Goal: Find specific page/section: Find specific page/section

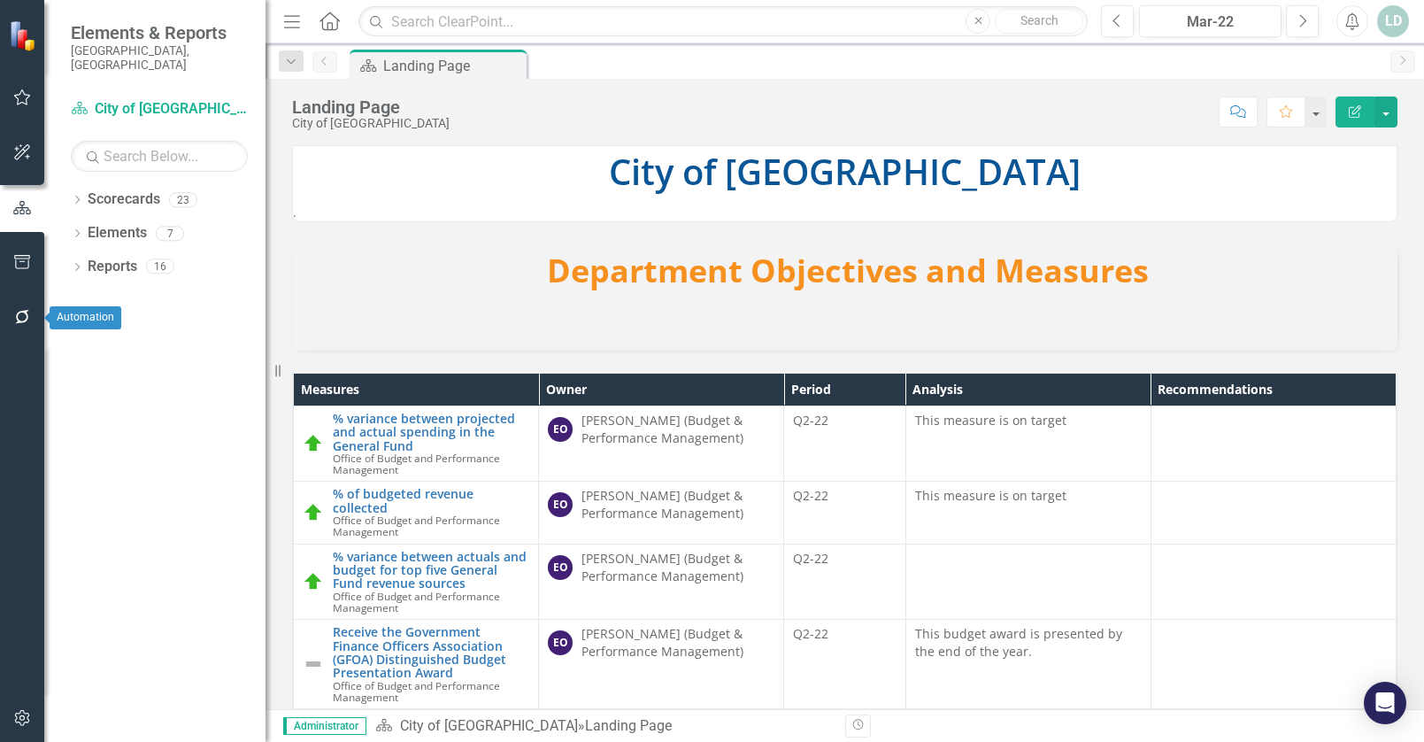
click at [27, 312] on icon "button" at bounding box center [22, 317] width 19 height 14
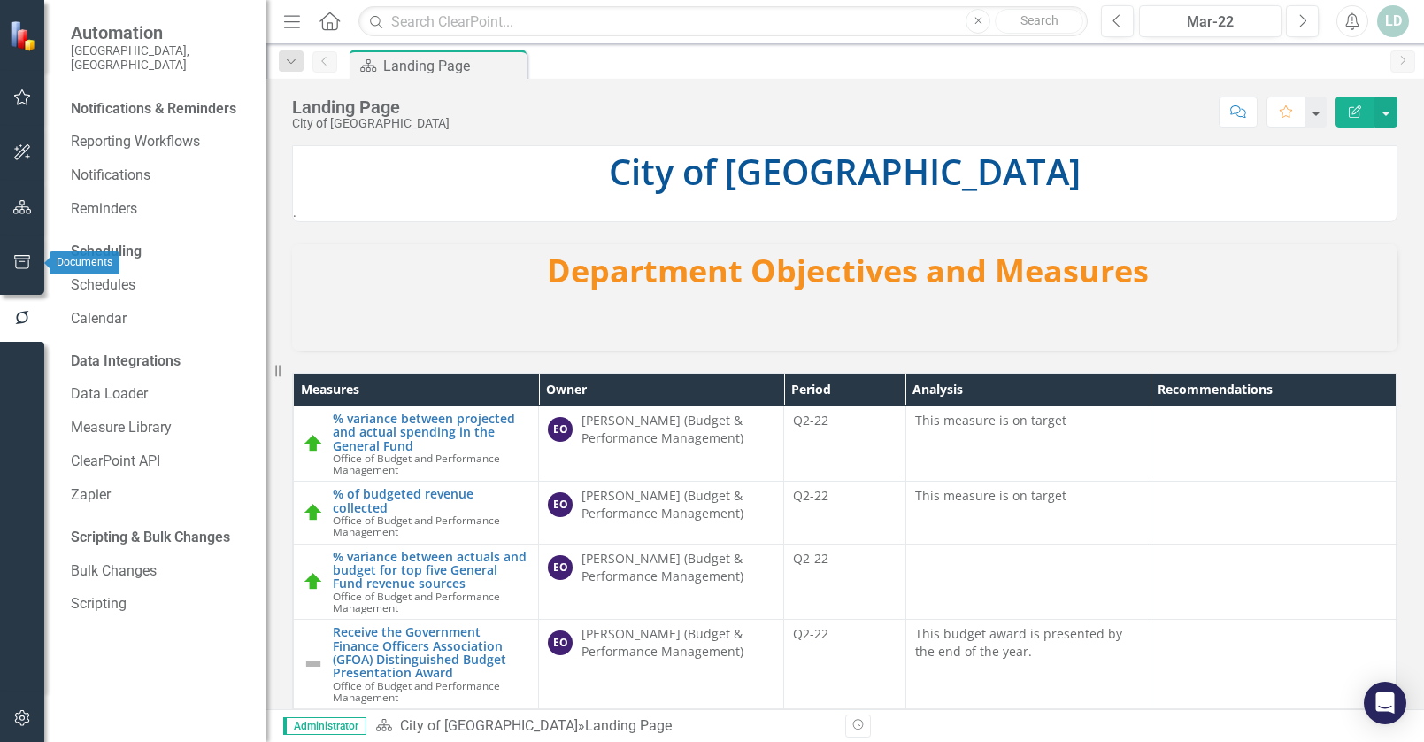
click at [21, 261] on icon "button" at bounding box center [22, 262] width 19 height 14
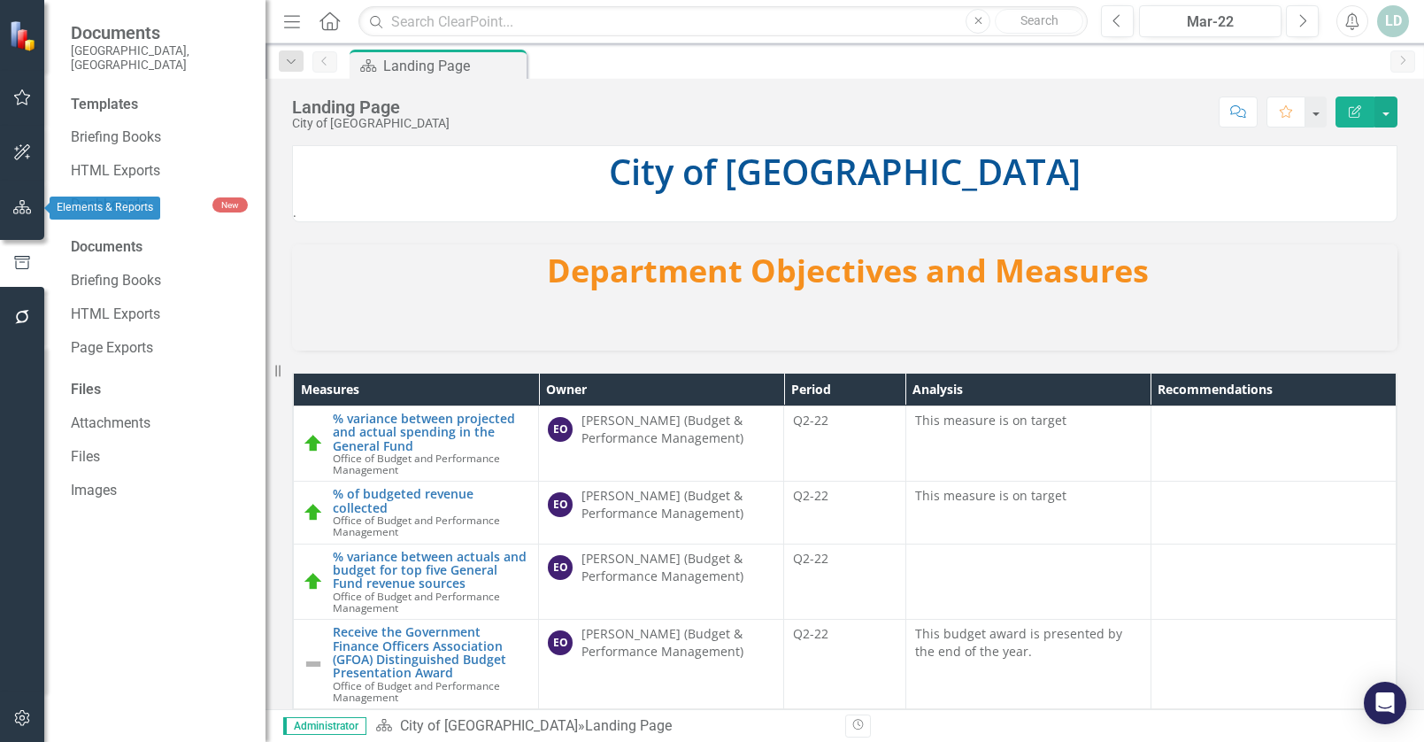
click at [32, 206] on button "button" at bounding box center [23, 207] width 40 height 37
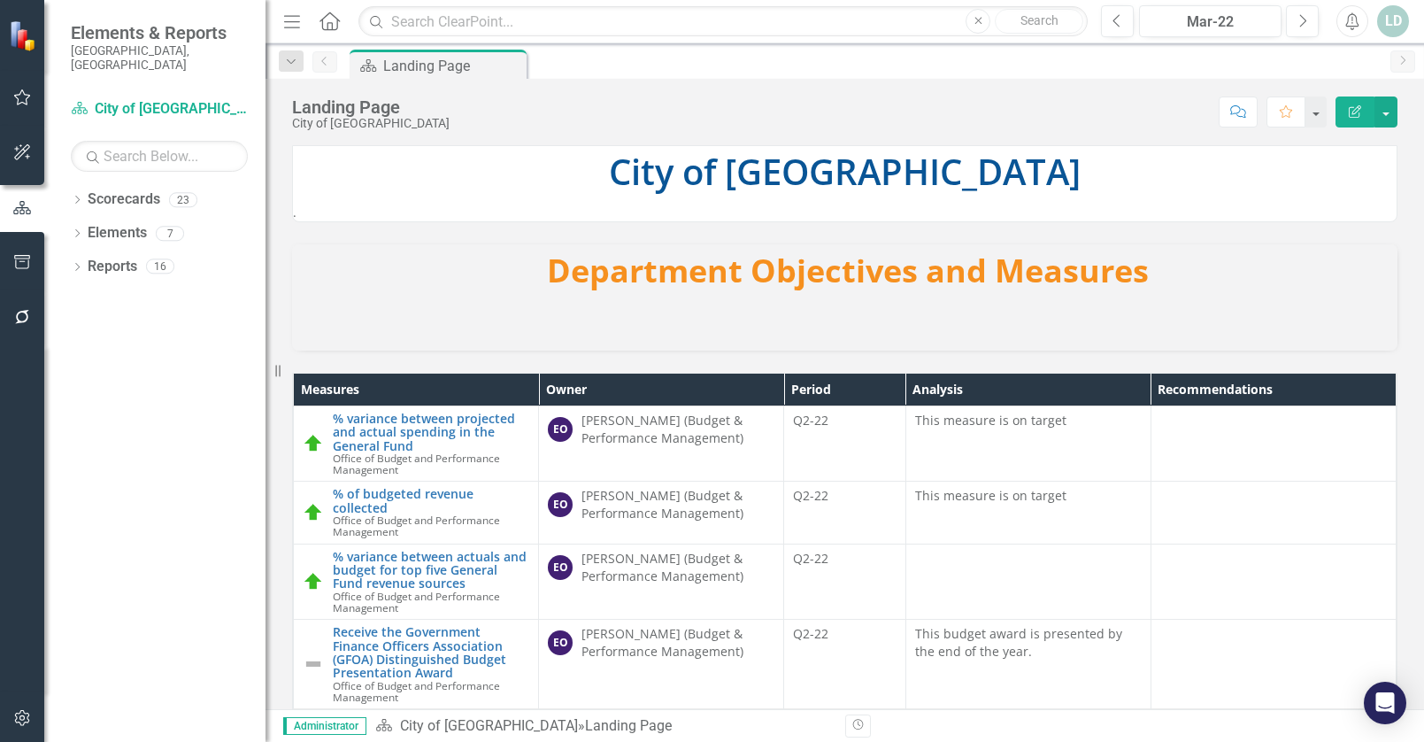
click at [28, 158] on icon "button" at bounding box center [22, 152] width 16 height 16
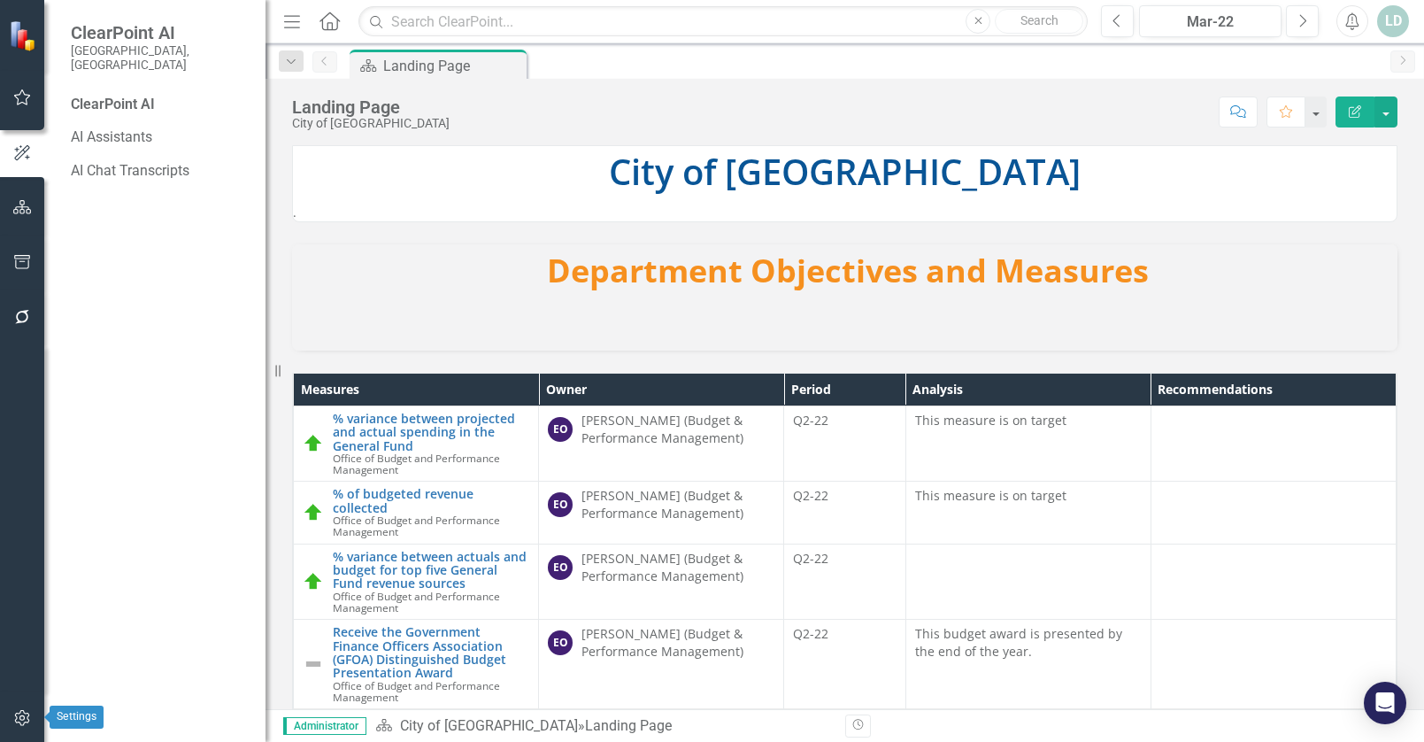
click at [21, 721] on icon "button" at bounding box center [22, 718] width 19 height 14
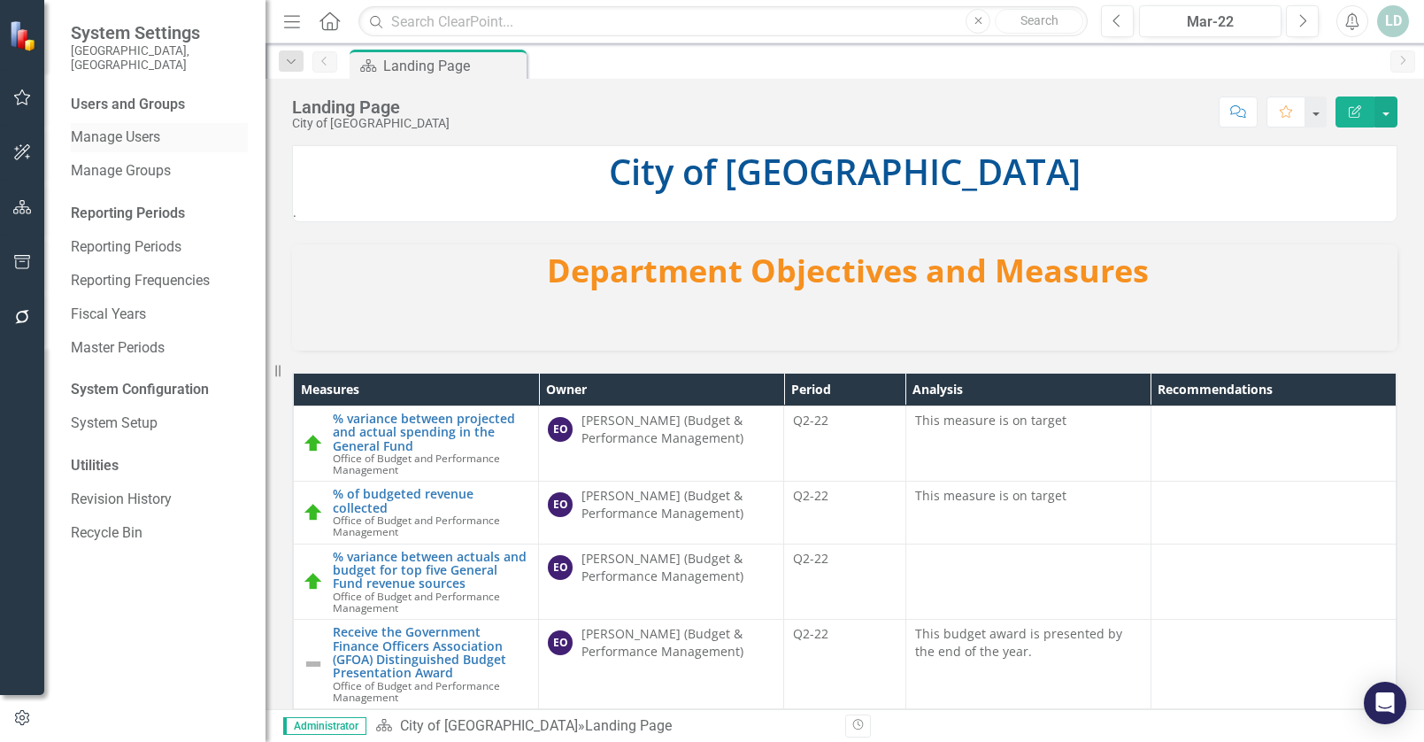
click at [112, 127] on link "Manage Users" at bounding box center [159, 137] width 177 height 20
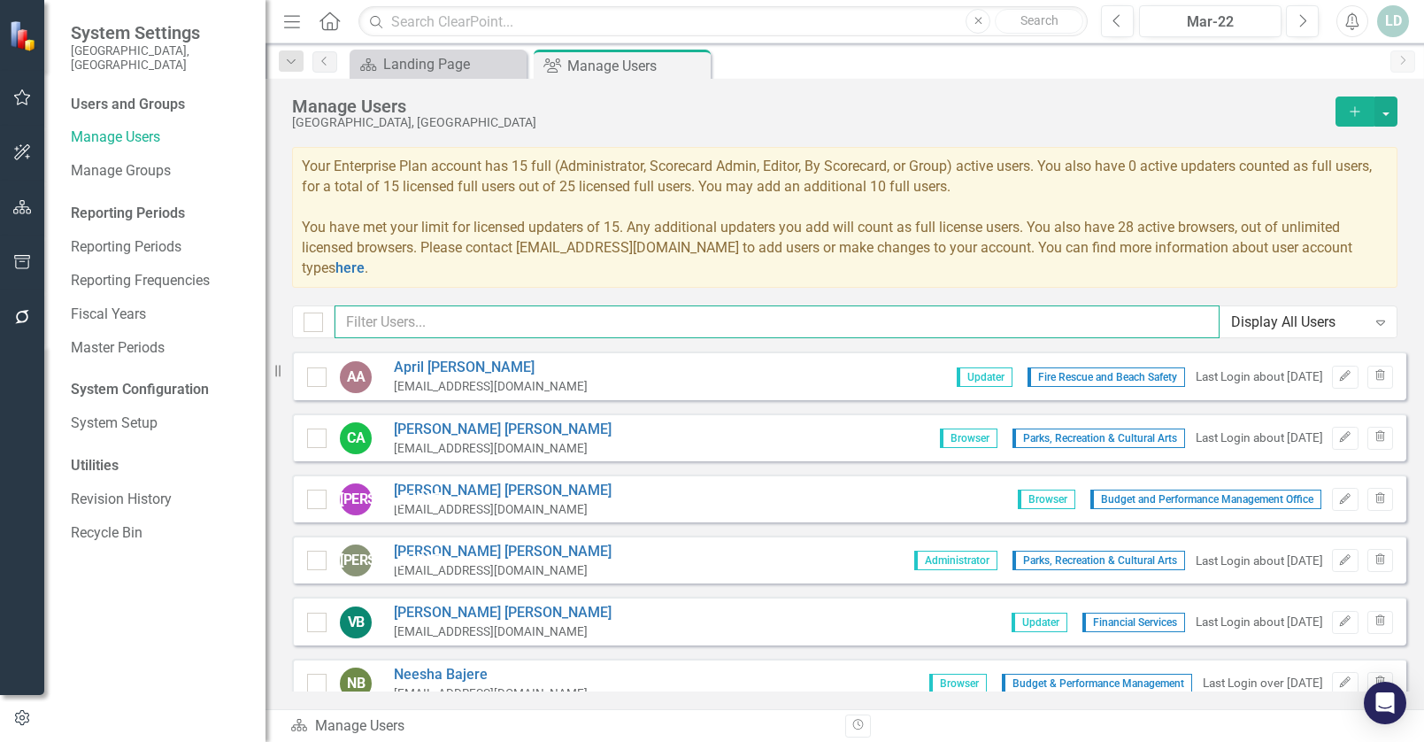
click at [469, 325] on input "text" at bounding box center [777, 321] width 885 height 33
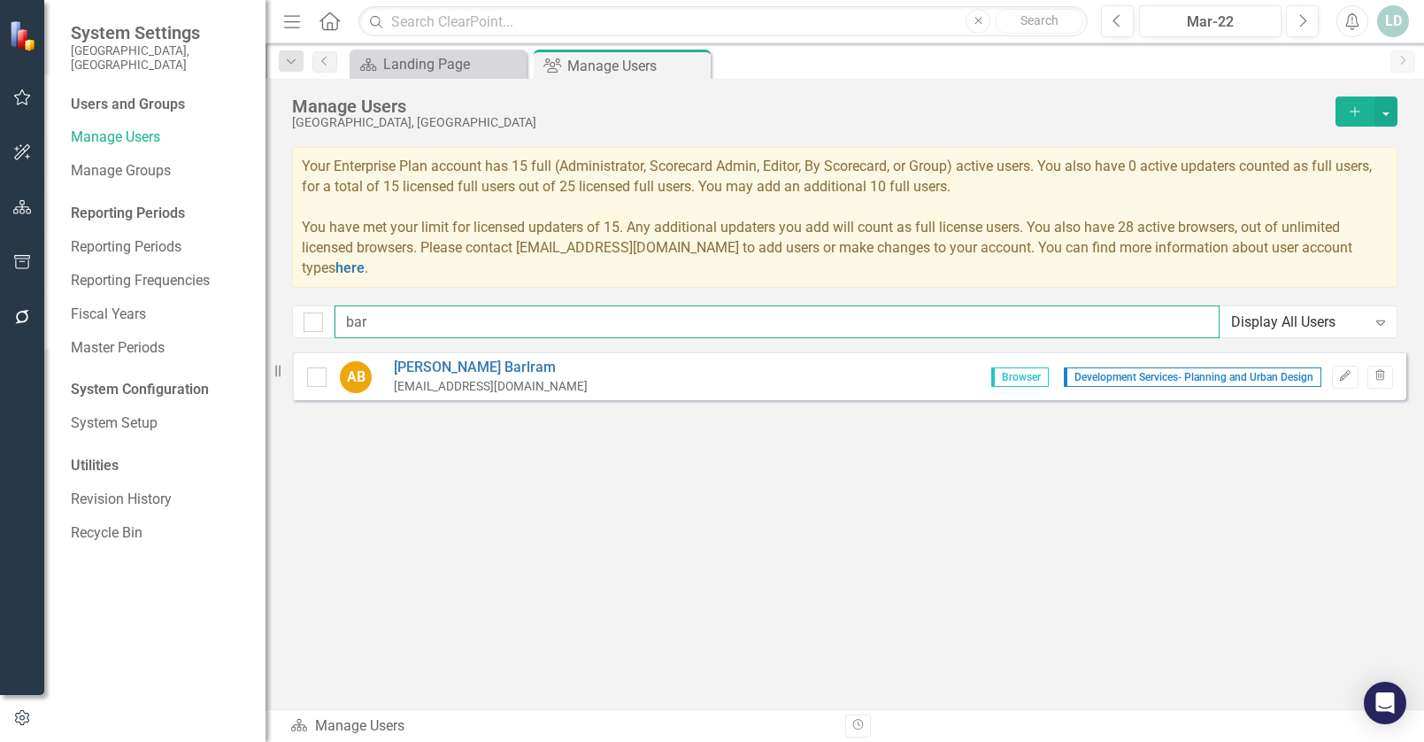
type input "[PERSON_NAME]"
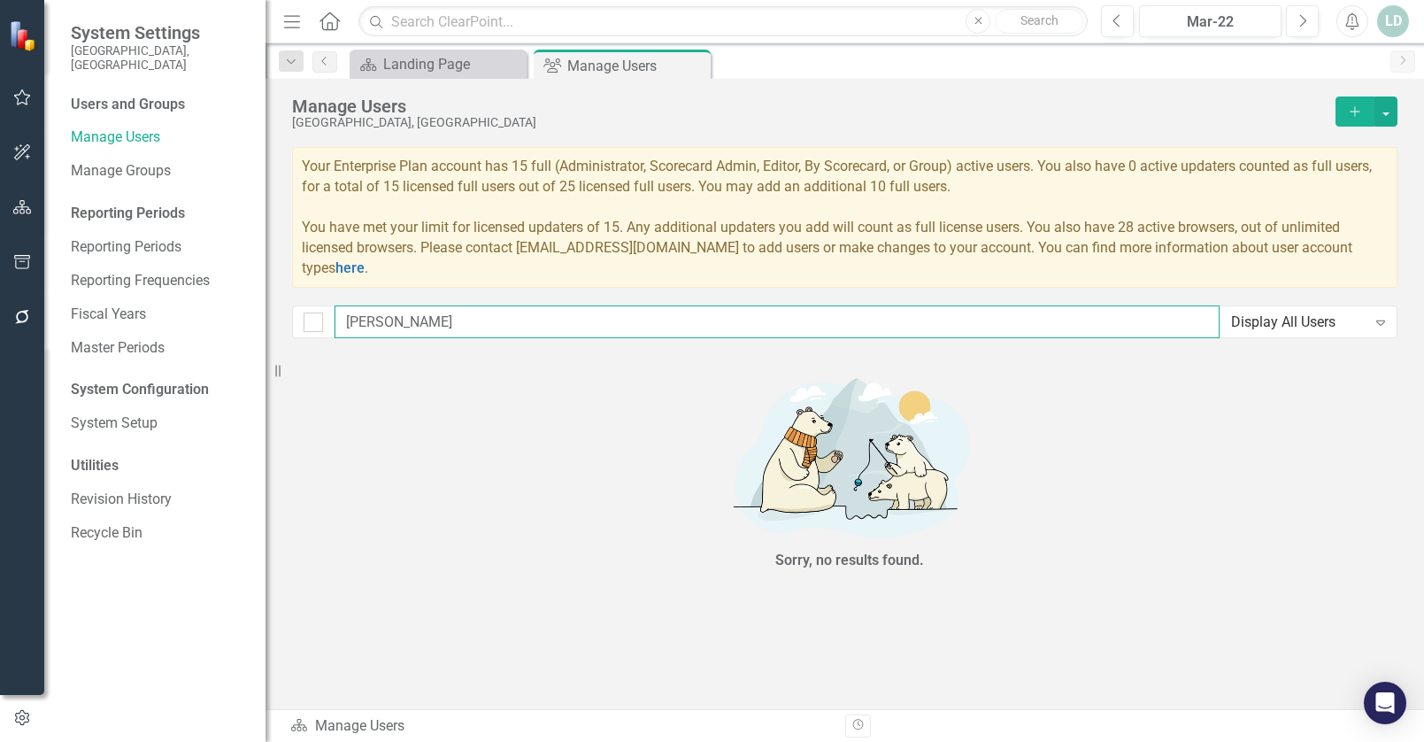
drag, startPoint x: 466, startPoint y: 327, endPoint x: 301, endPoint y: 327, distance: 165.5
click at [301, 327] on div "[PERSON_NAME] Display All Users Expand" at bounding box center [844, 321] width 1105 height 33
checkbox input "false"
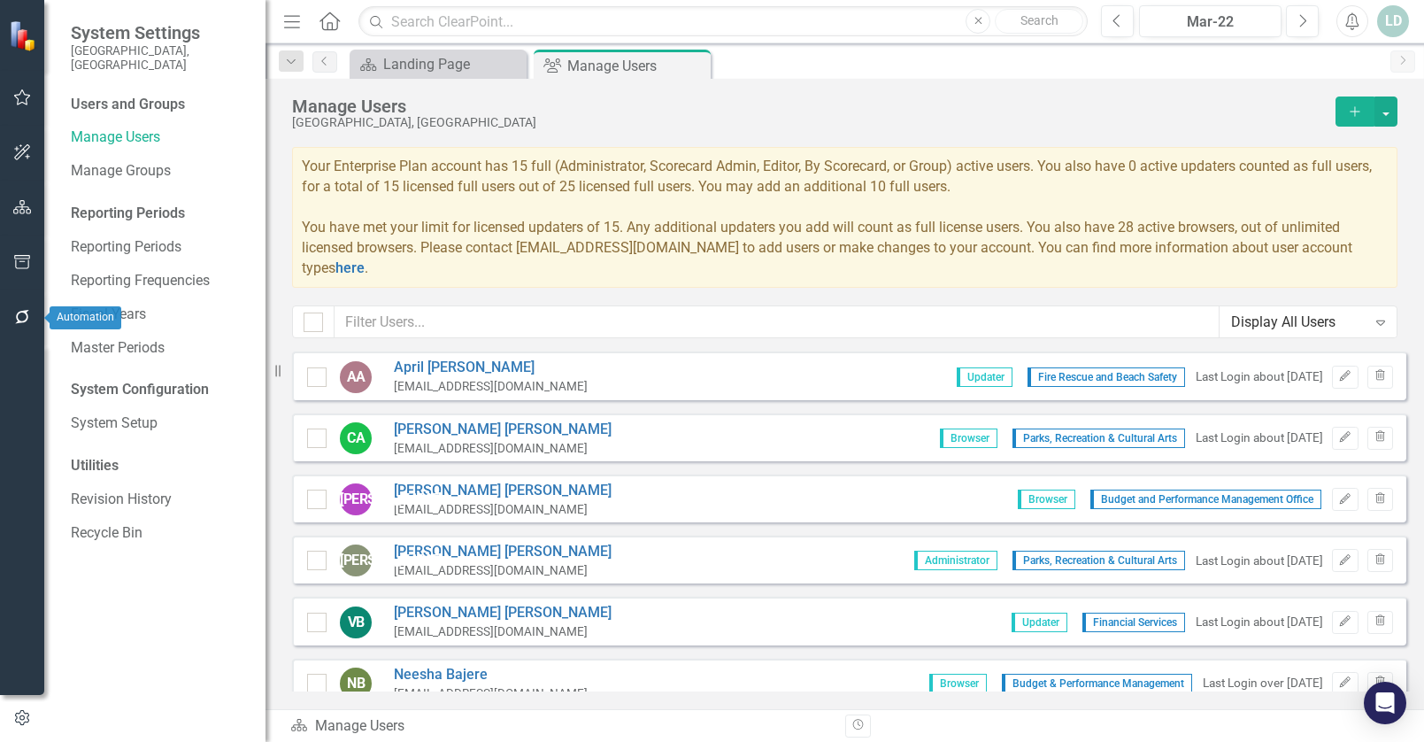
click at [25, 313] on icon "button" at bounding box center [22, 317] width 14 height 14
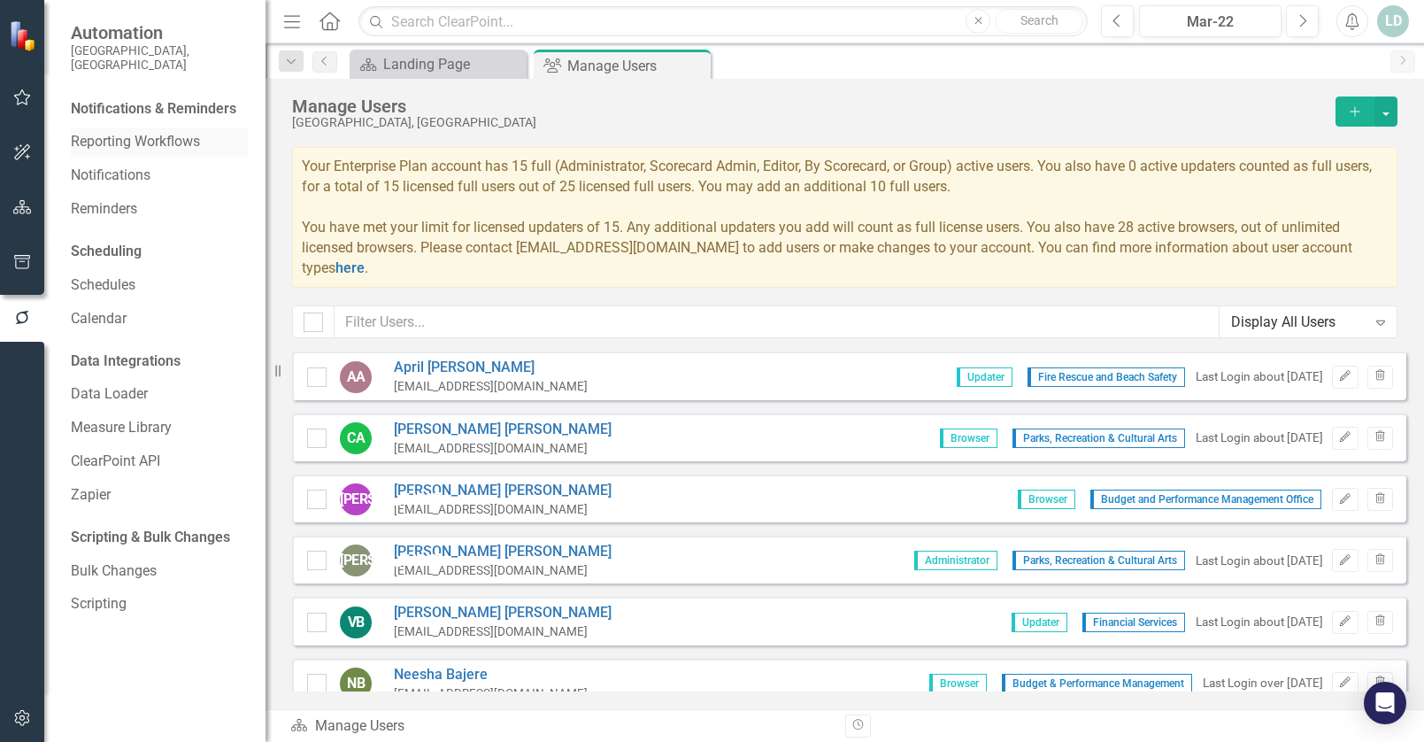
click at [141, 132] on link "Reporting Workflows" at bounding box center [159, 142] width 177 height 20
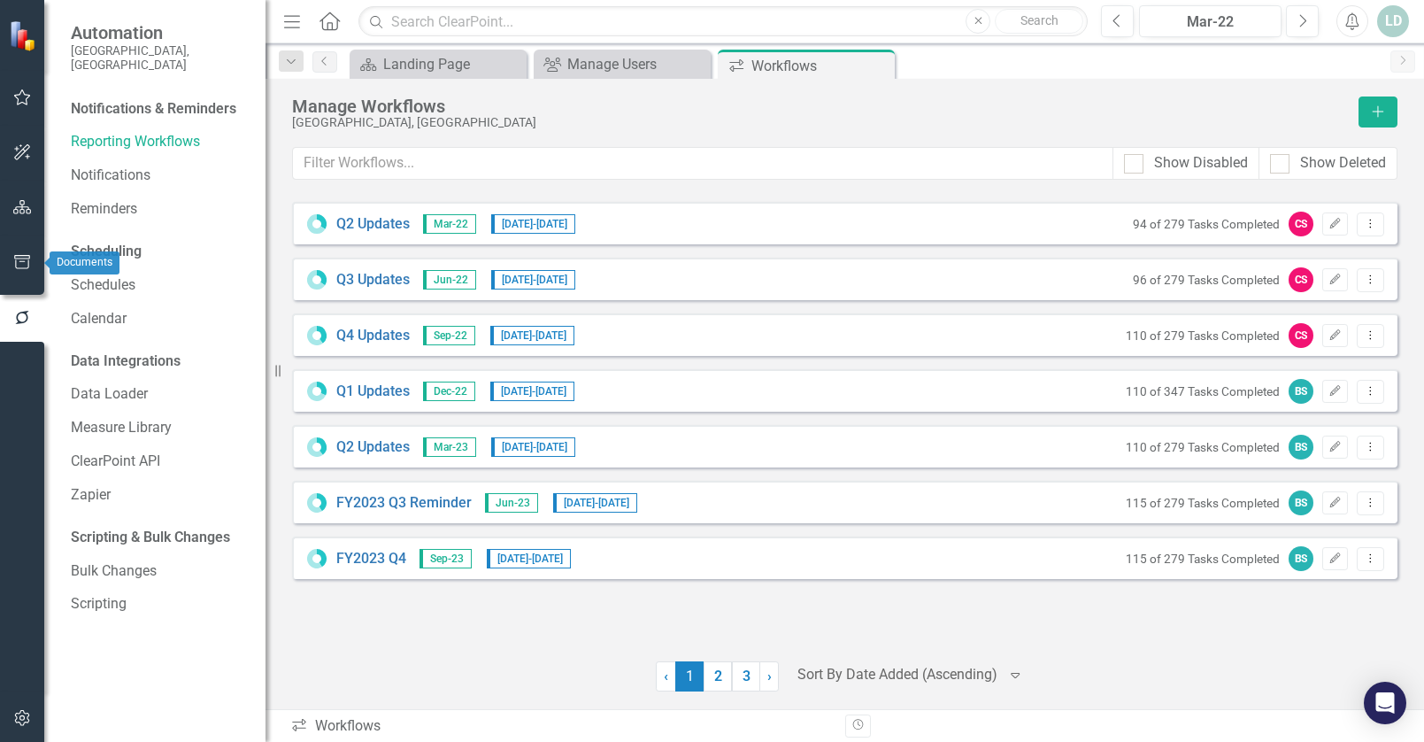
click at [25, 260] on icon "button" at bounding box center [22, 262] width 19 height 14
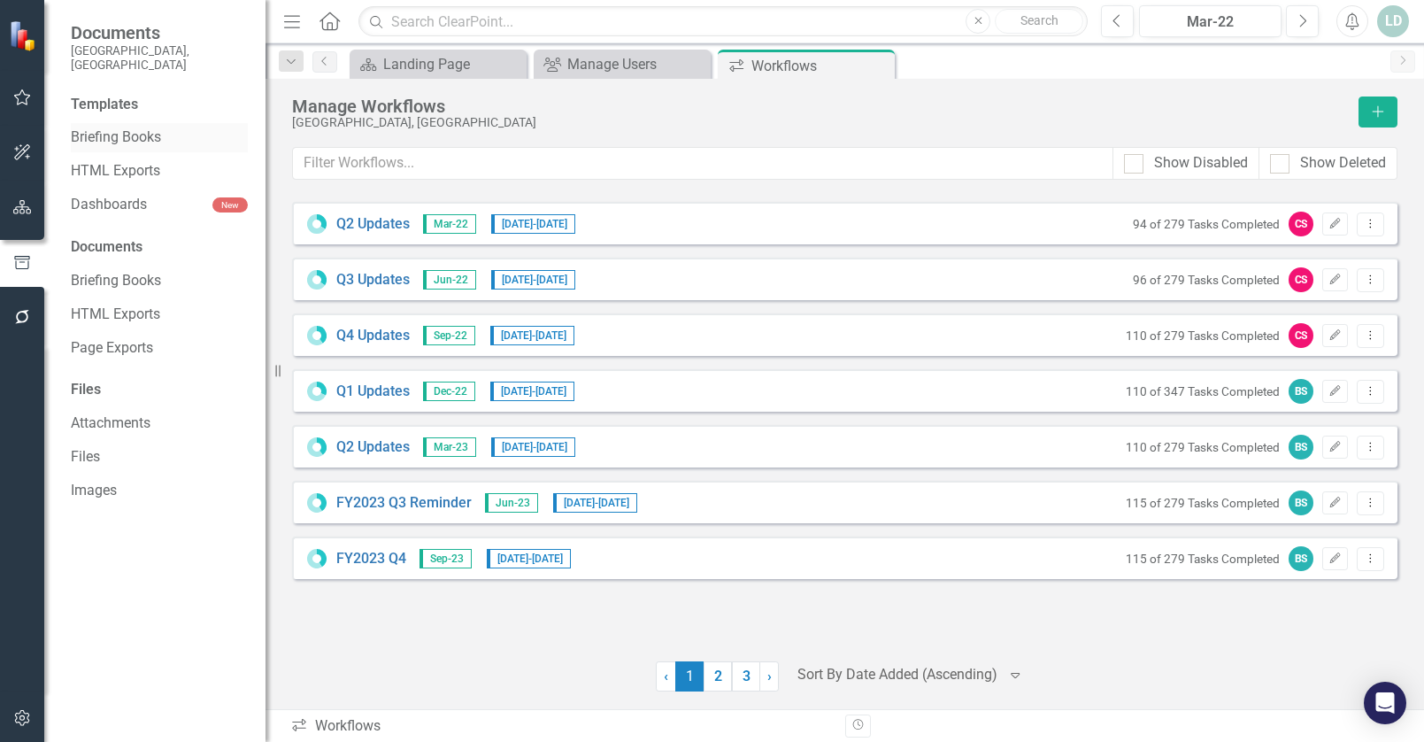
click at [112, 132] on link "Briefing Books" at bounding box center [159, 137] width 177 height 20
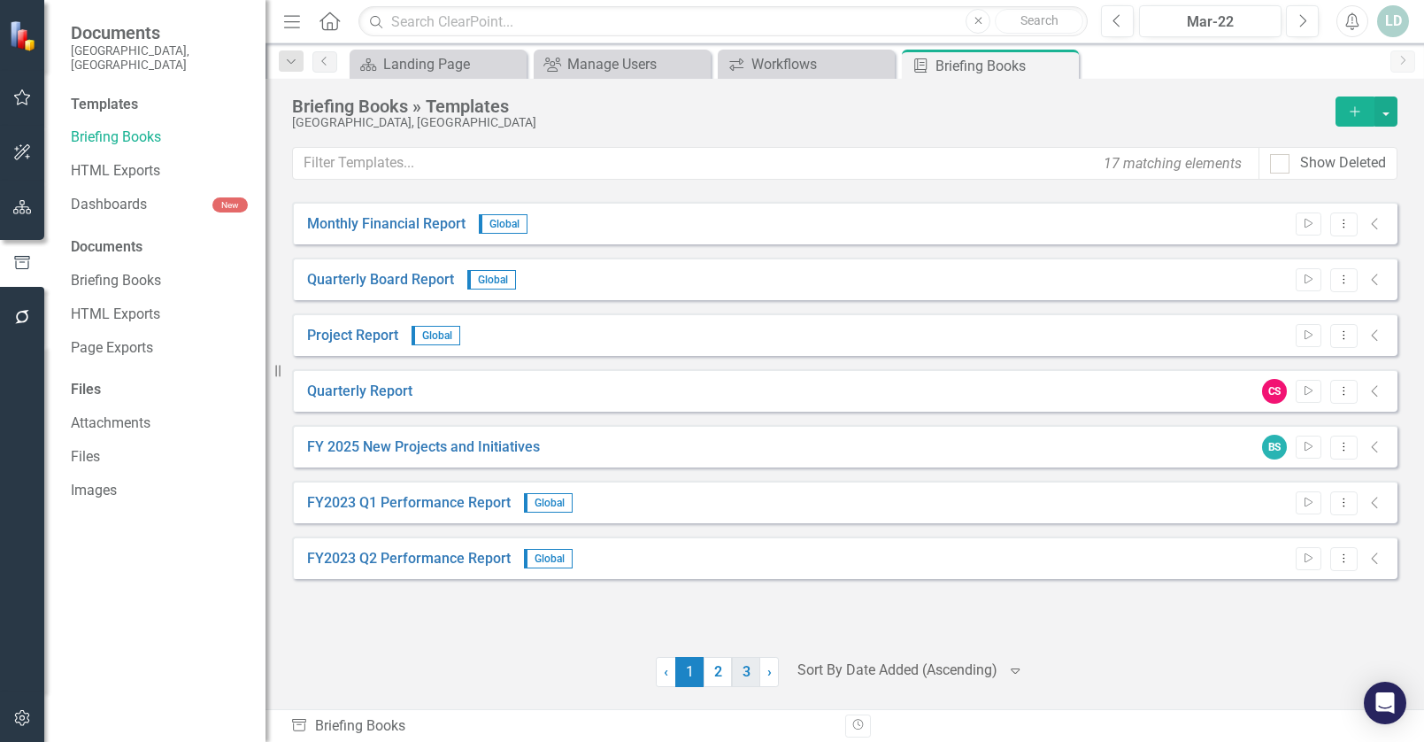
click at [752, 673] on link "3" at bounding box center [746, 672] width 28 height 30
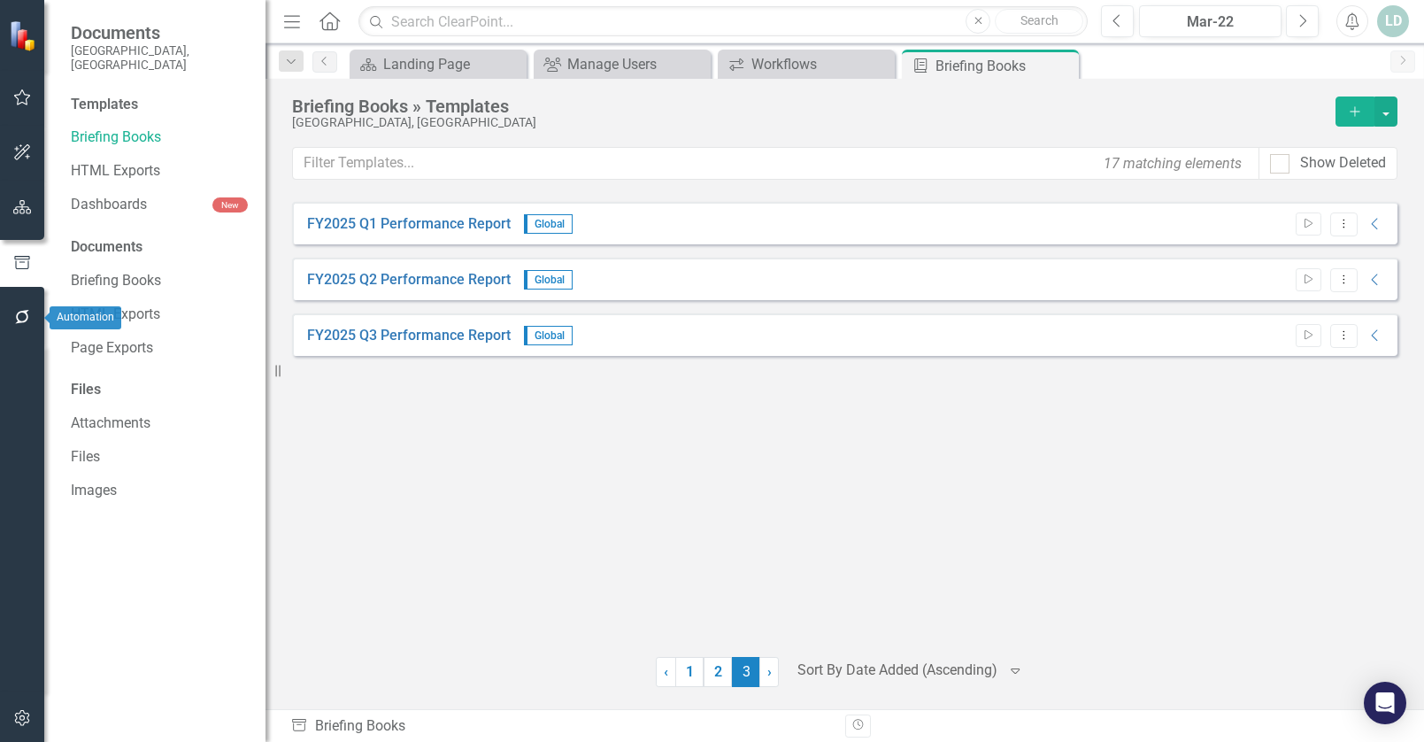
click at [27, 317] on icon "button" at bounding box center [22, 317] width 14 height 14
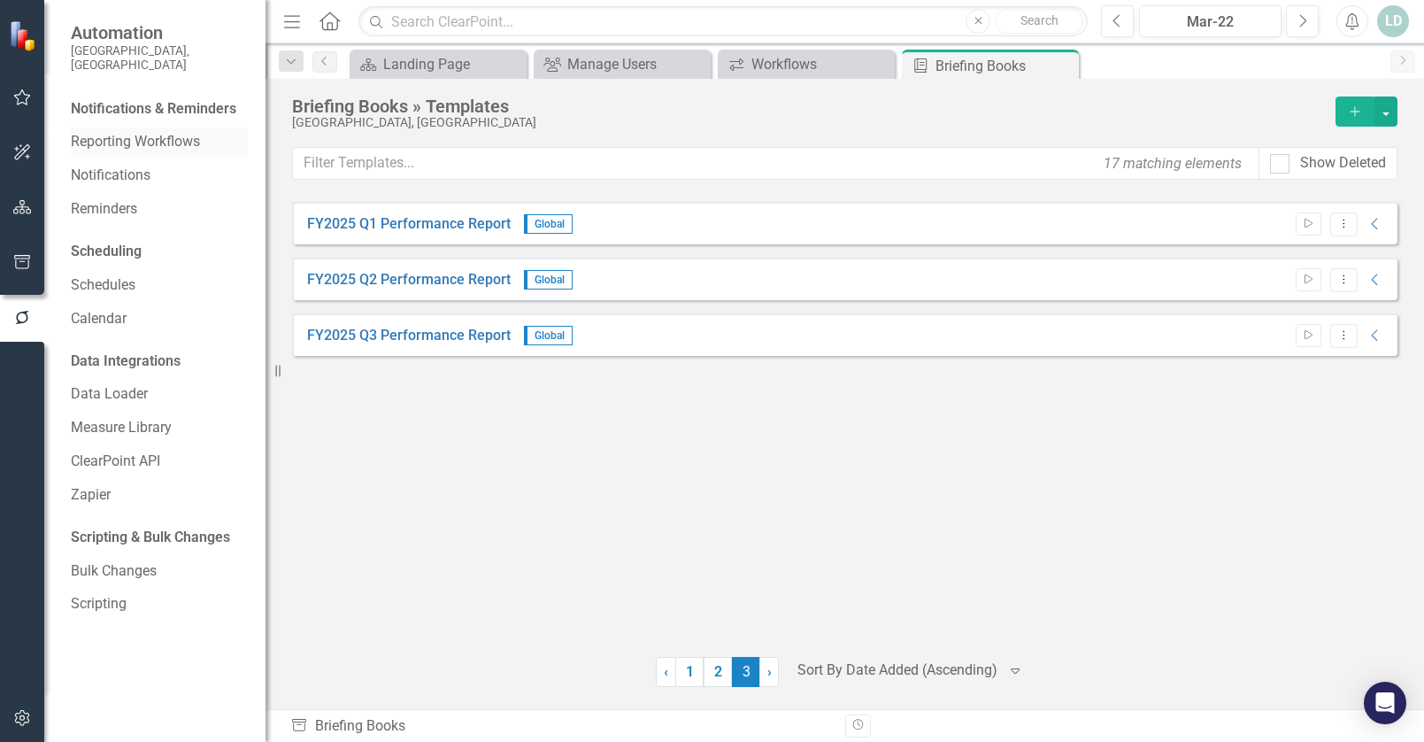
click at [159, 132] on link "Reporting Workflows" at bounding box center [159, 142] width 177 height 20
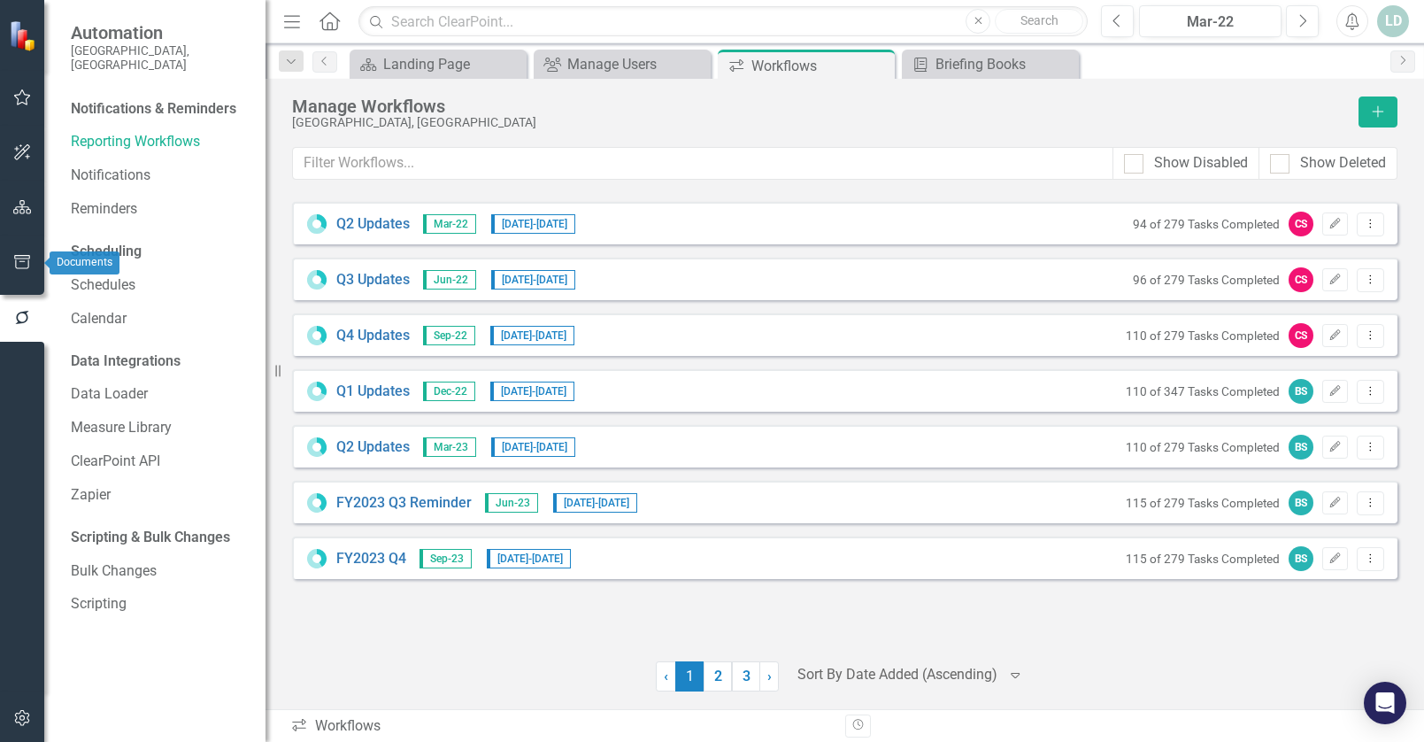
click at [22, 258] on icon "button" at bounding box center [22, 262] width 19 height 14
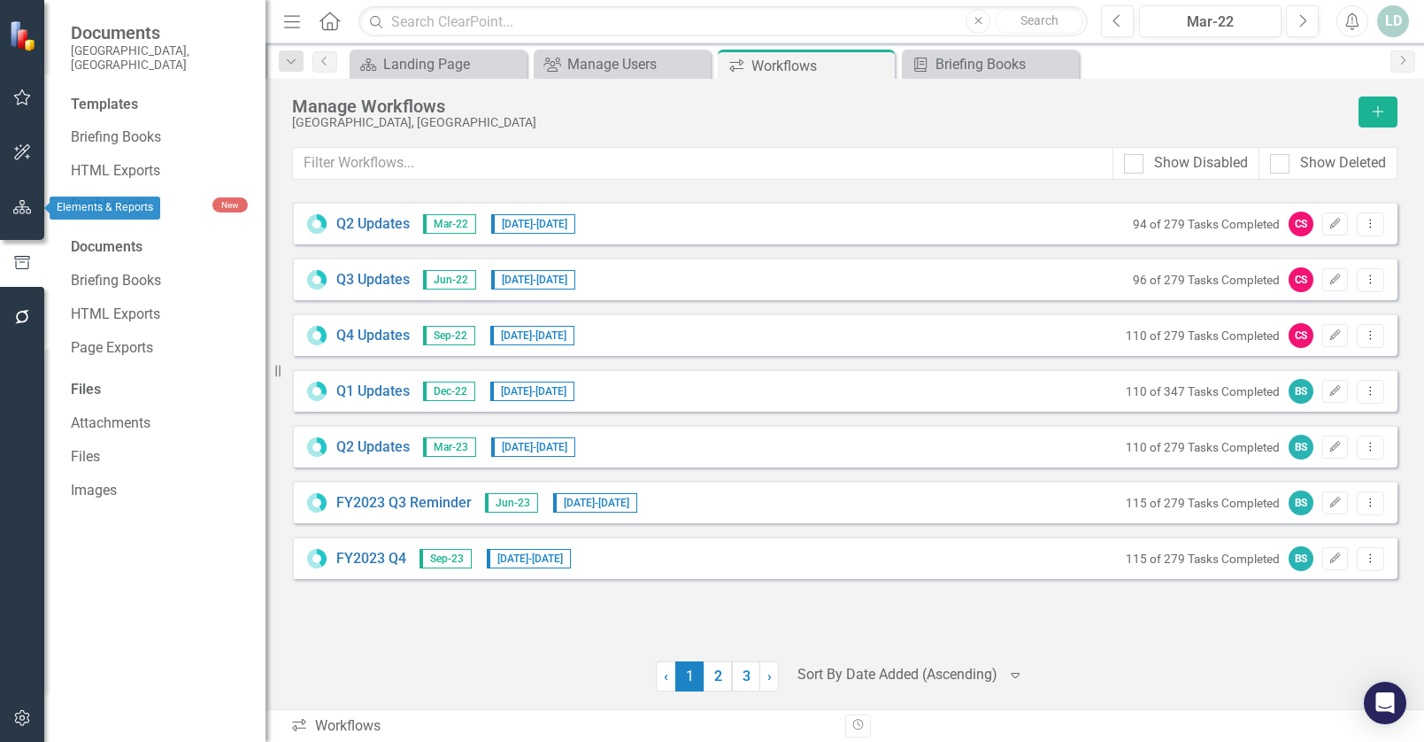
click at [25, 207] on icon "button" at bounding box center [22, 207] width 19 height 14
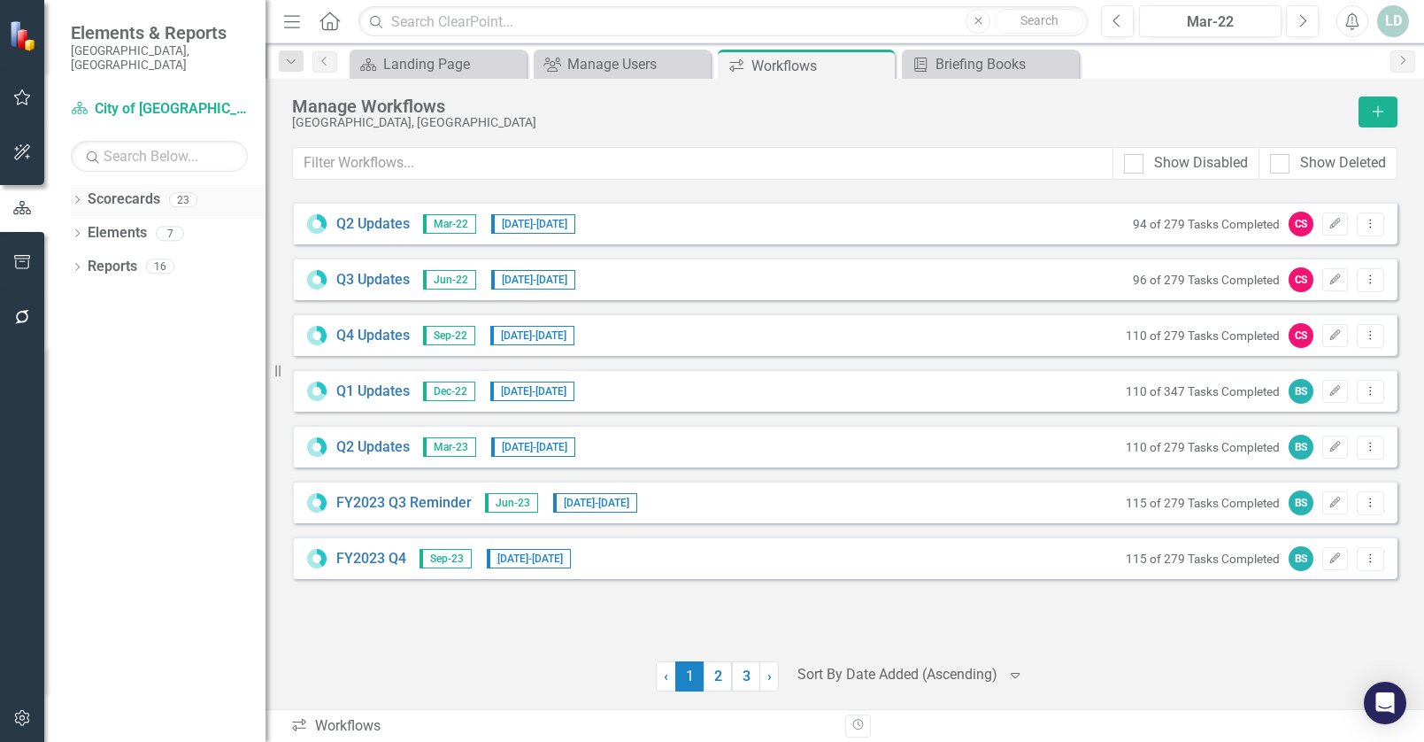
click at [81, 196] on icon "Dropdown" at bounding box center [77, 201] width 12 height 10
click at [104, 223] on link "City of [GEOGRAPHIC_DATA]" at bounding box center [181, 233] width 168 height 20
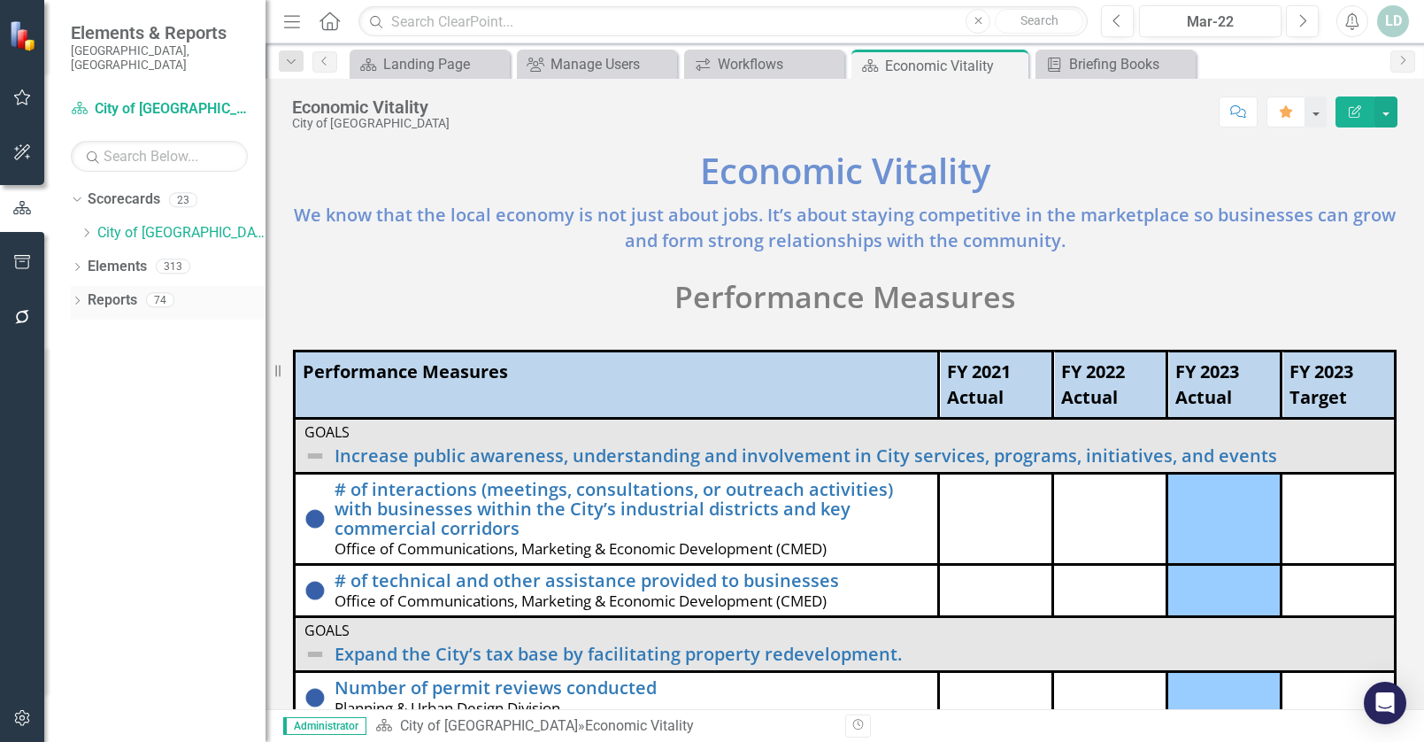
click at [77, 297] on icon "Dropdown" at bounding box center [77, 302] width 12 height 10
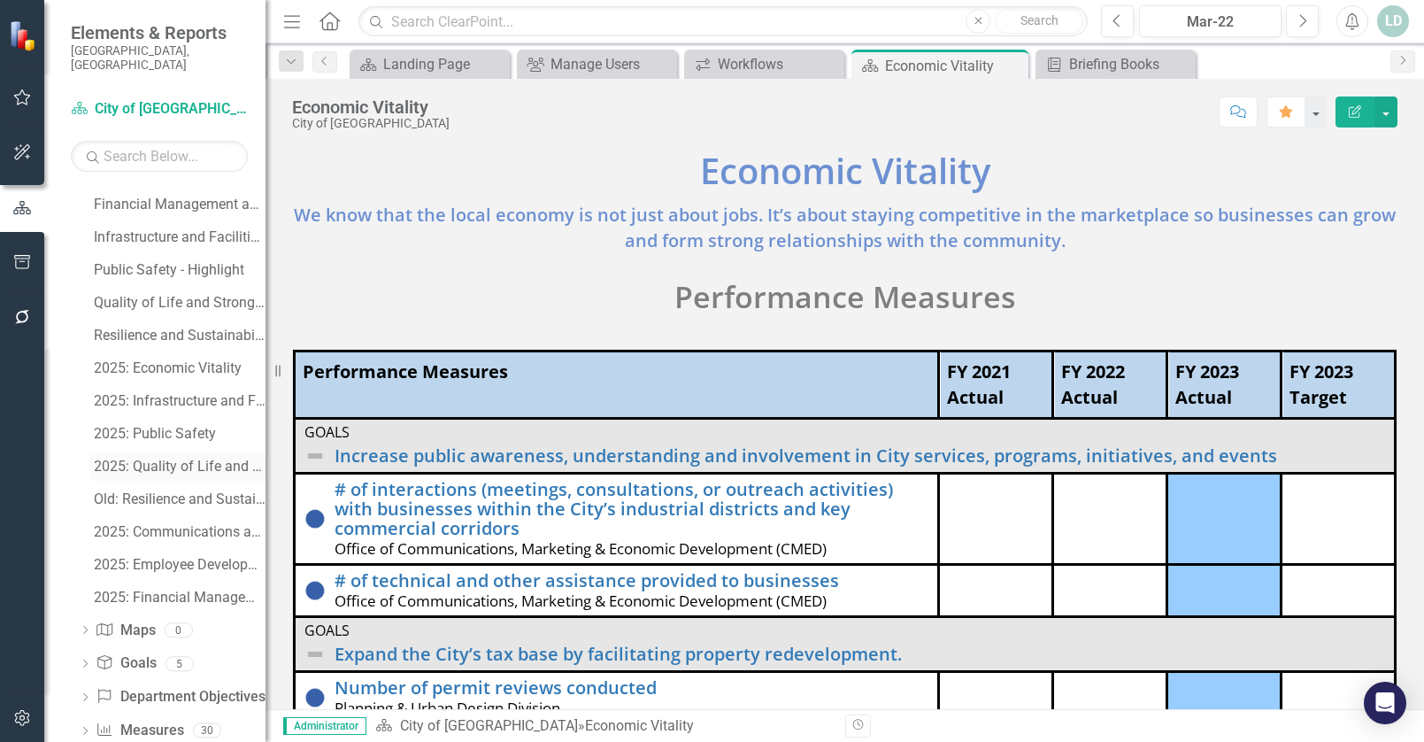
scroll to position [636, 0]
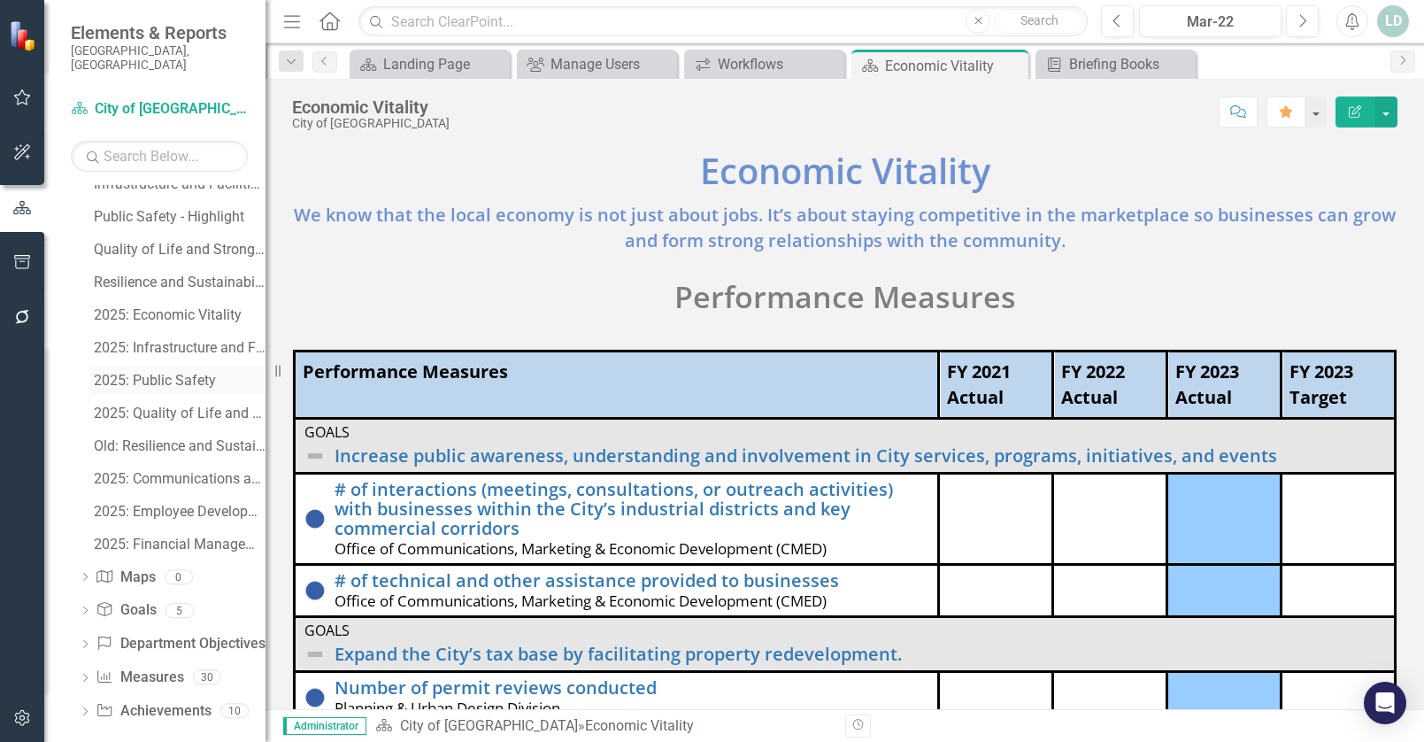
click at [188, 373] on div "2025: Public Safety" at bounding box center [180, 381] width 172 height 16
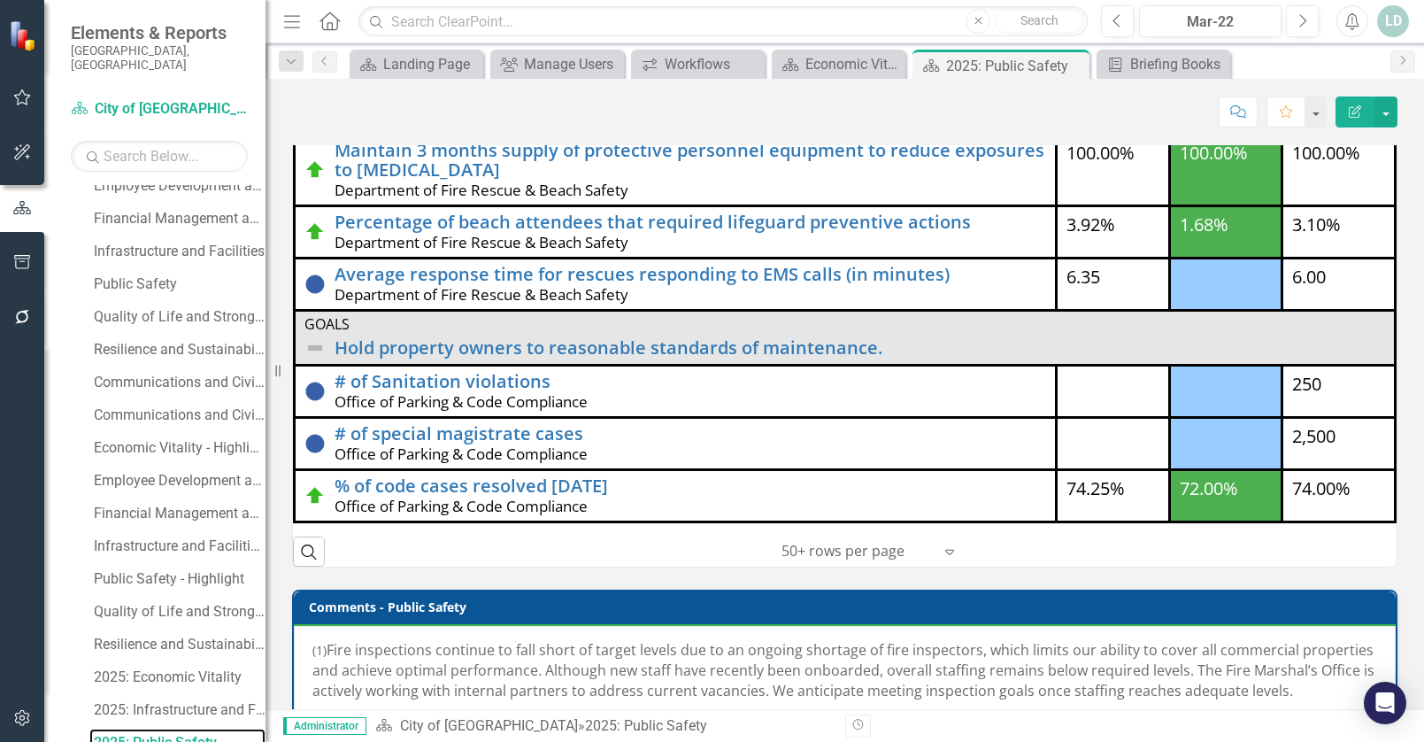
scroll to position [283, 0]
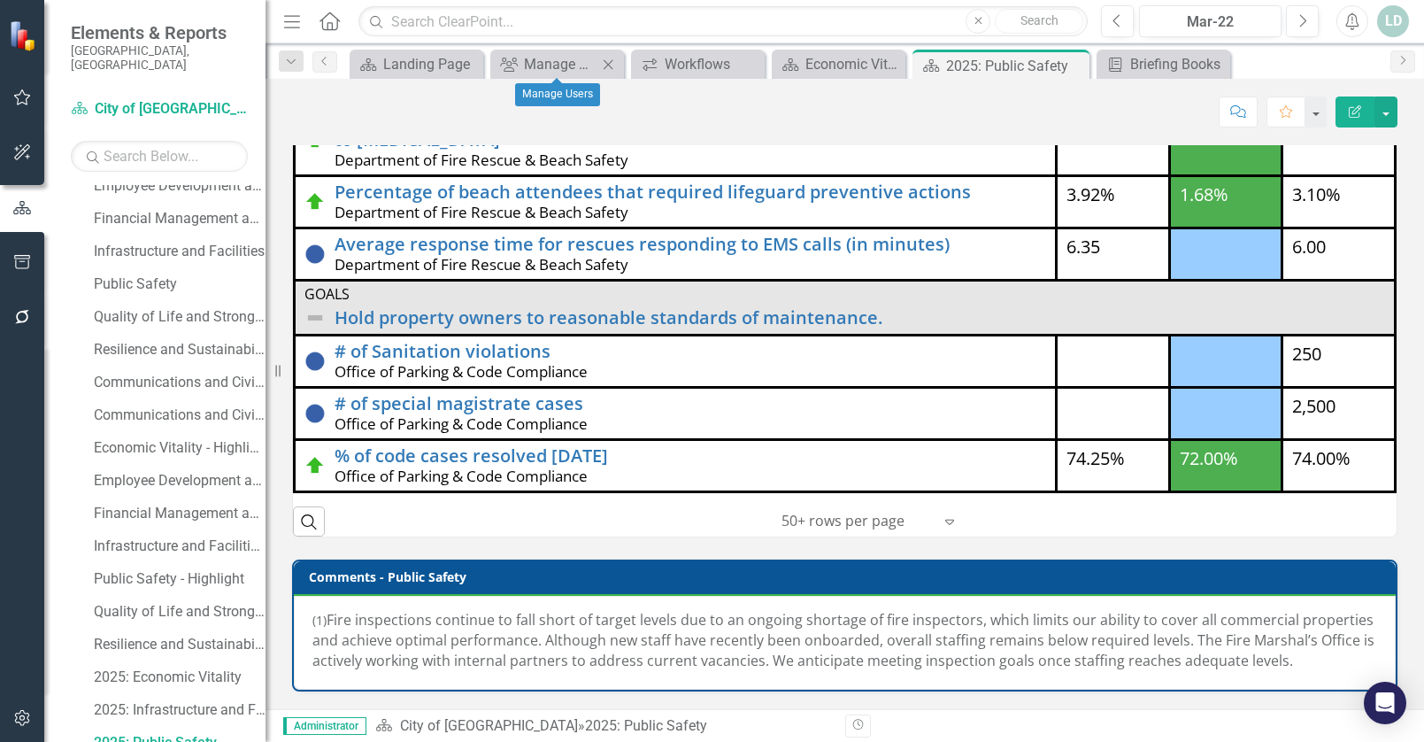
click at [609, 63] on icon "Close" at bounding box center [608, 65] width 18 height 14
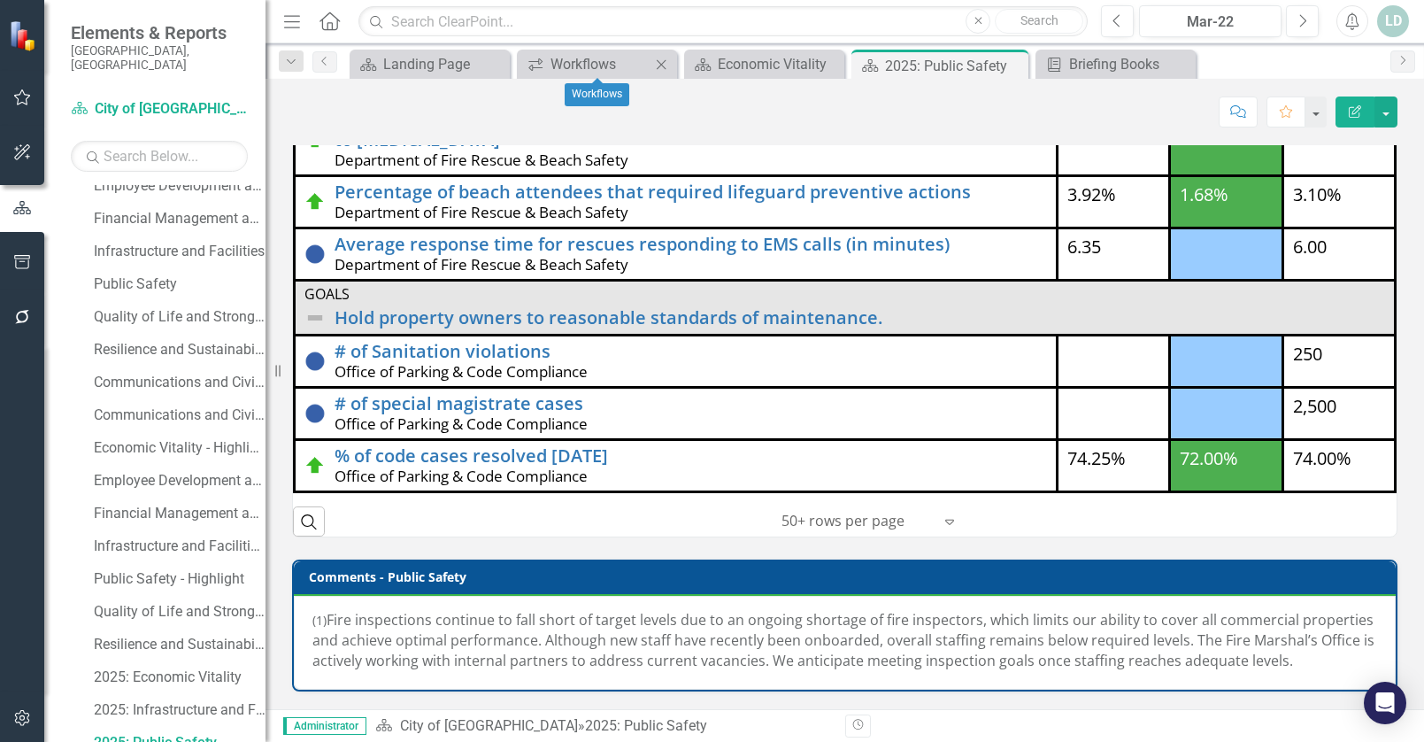
click at [663, 66] on icon "Close" at bounding box center [661, 65] width 18 height 14
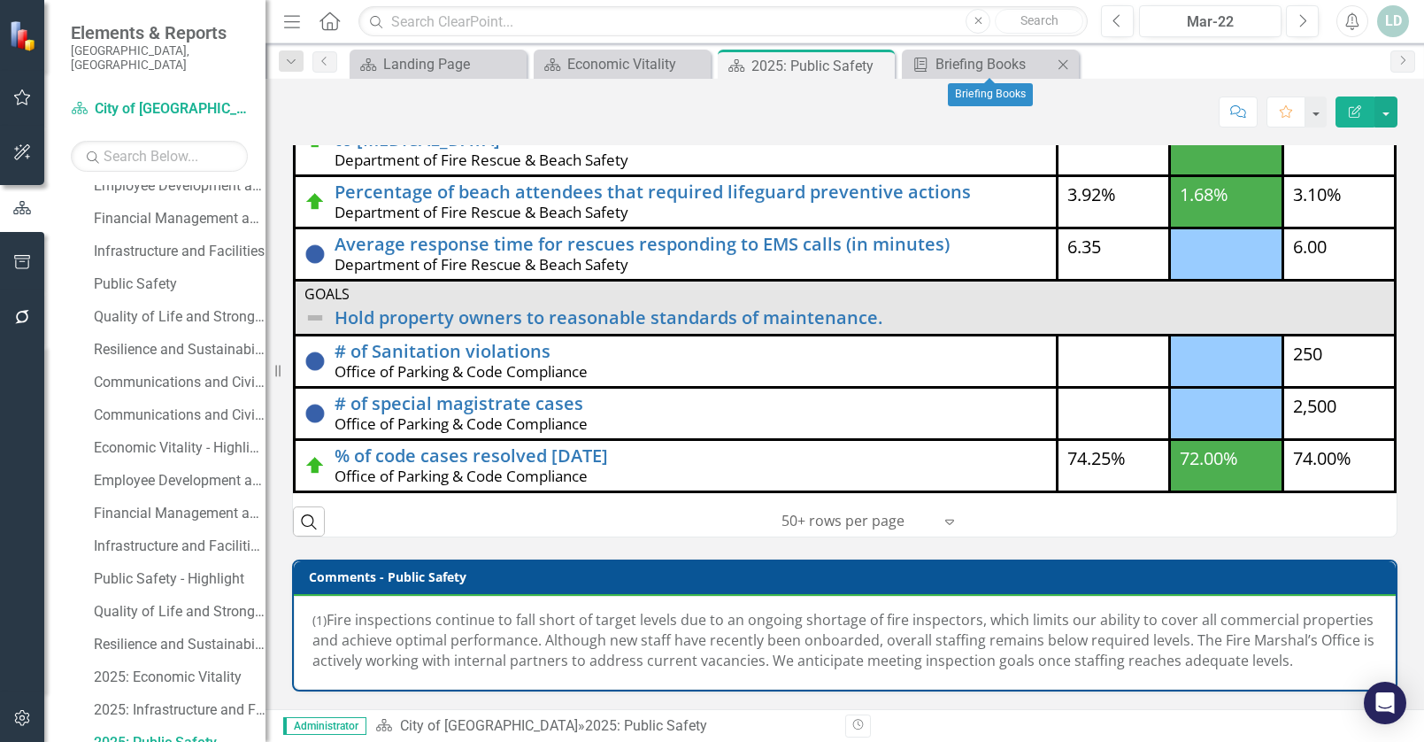
click at [1059, 65] on icon "Close" at bounding box center [1063, 65] width 18 height 14
click at [1266, 20] on div "Mar-22" at bounding box center [1210, 22] width 130 height 21
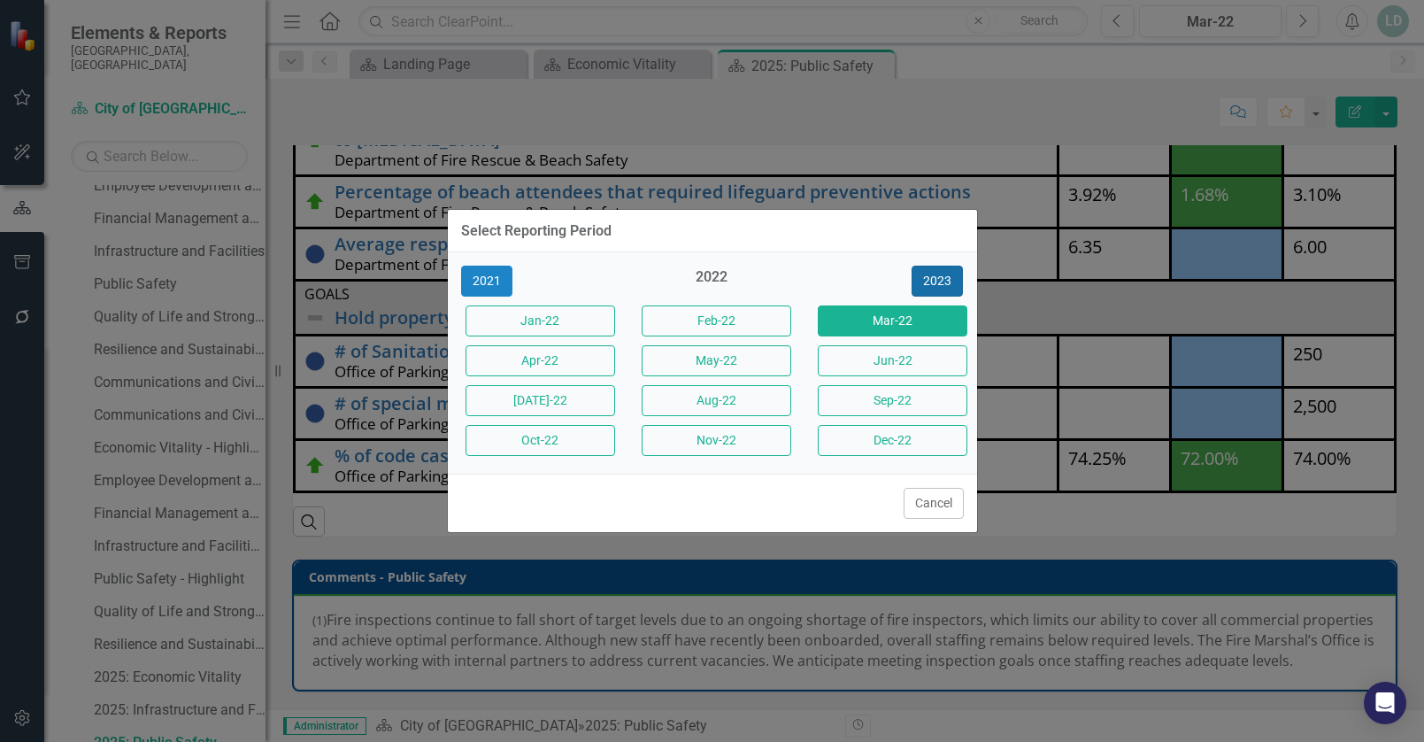
click at [925, 277] on button "2023" at bounding box center [937, 281] width 51 height 31
click at [929, 277] on button "2024" at bounding box center [937, 281] width 51 height 31
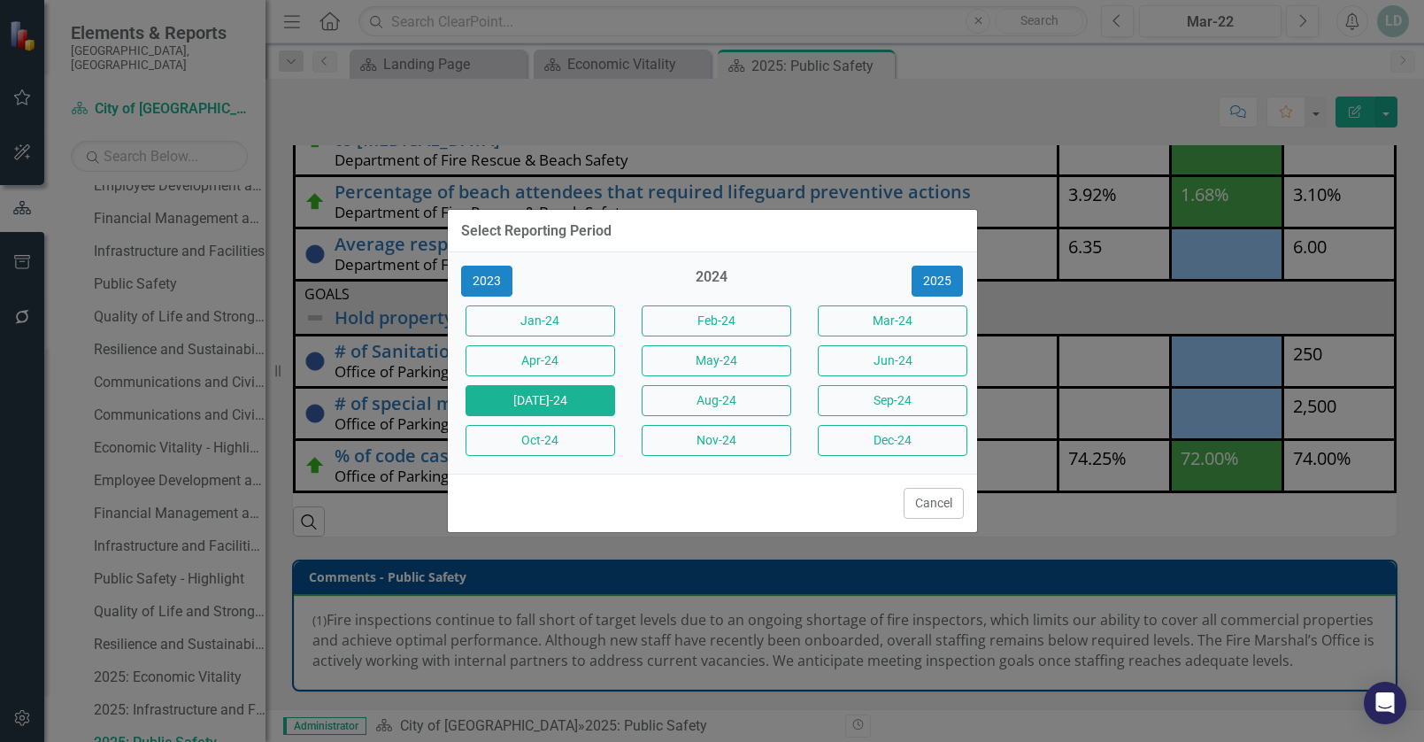
click at [520, 394] on button "[DATE]-24" at bounding box center [541, 400] width 150 height 31
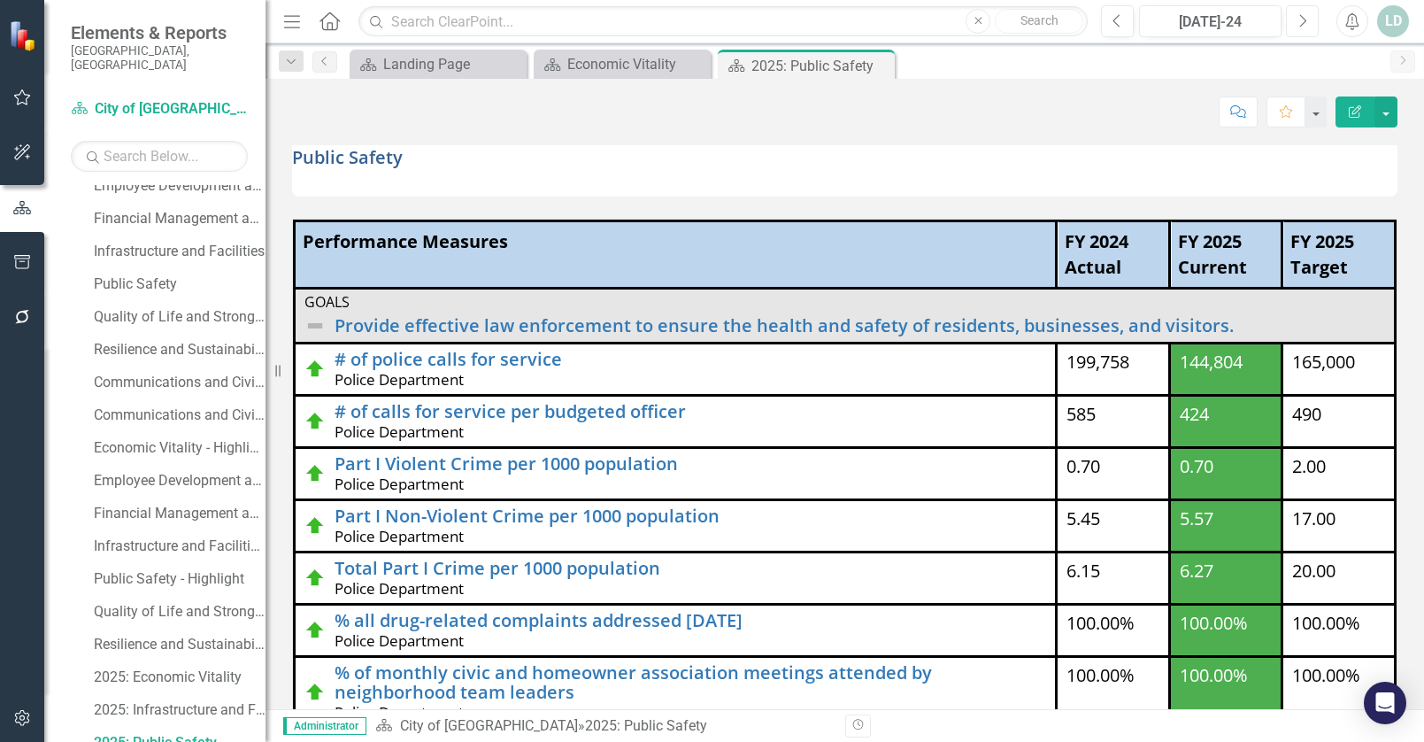
click at [1298, 18] on icon "Next" at bounding box center [1303, 21] width 10 height 16
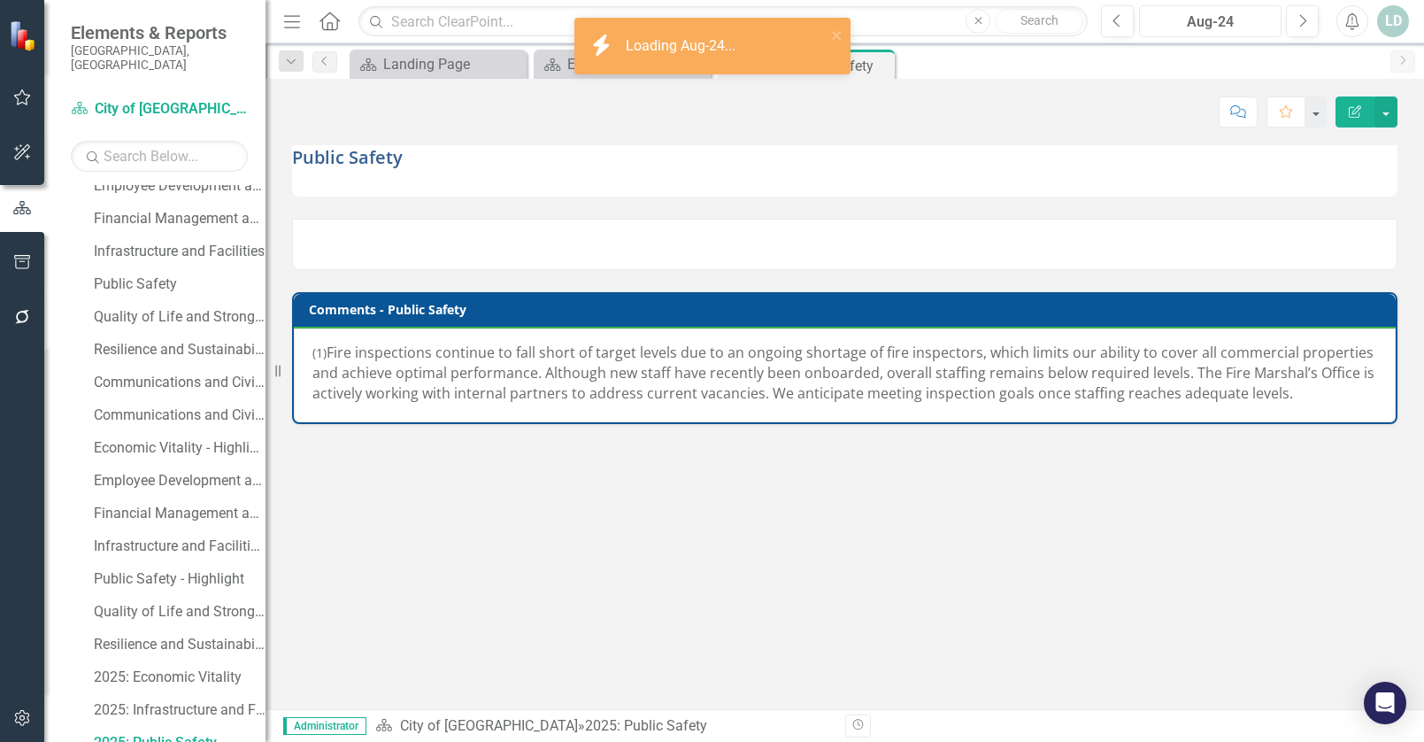
click at [1263, 19] on div "Aug-24" at bounding box center [1210, 22] width 130 height 21
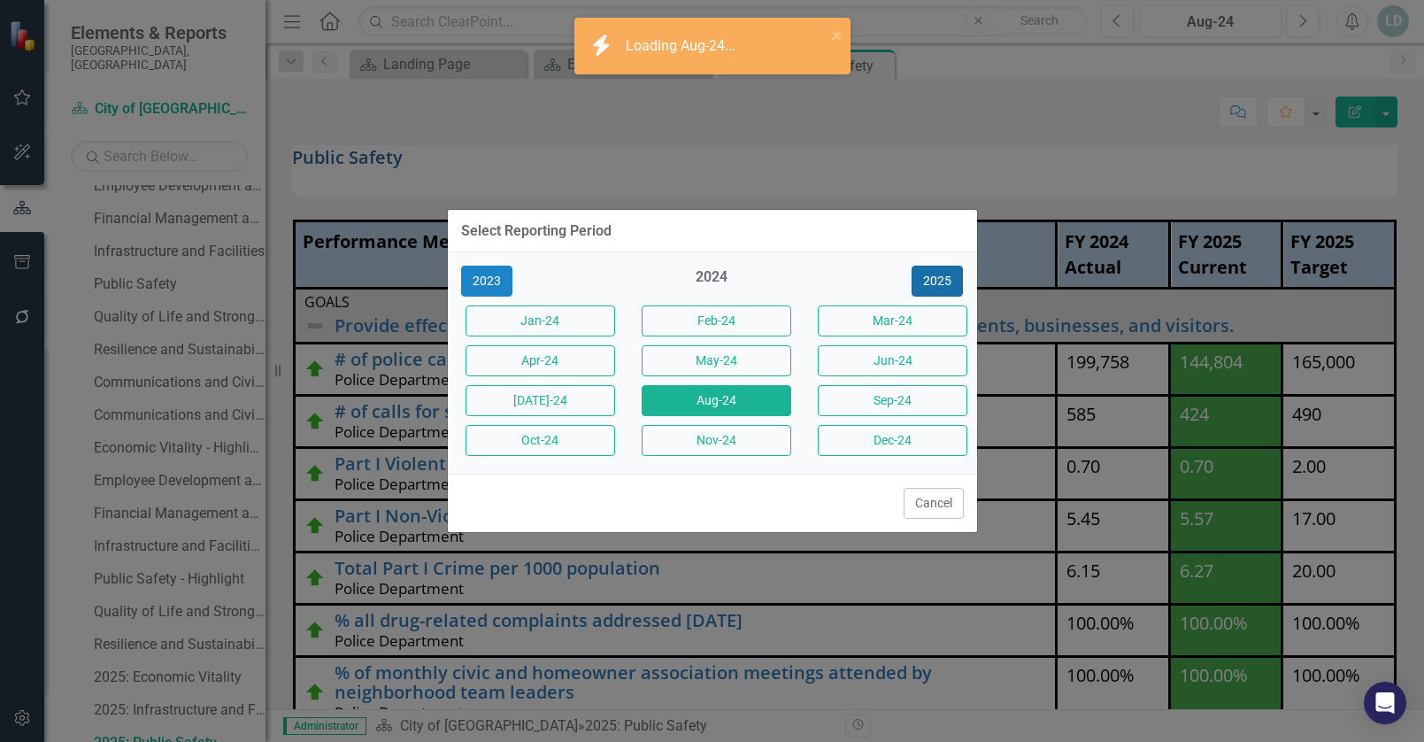
click at [941, 280] on button "2025" at bounding box center [937, 281] width 51 height 31
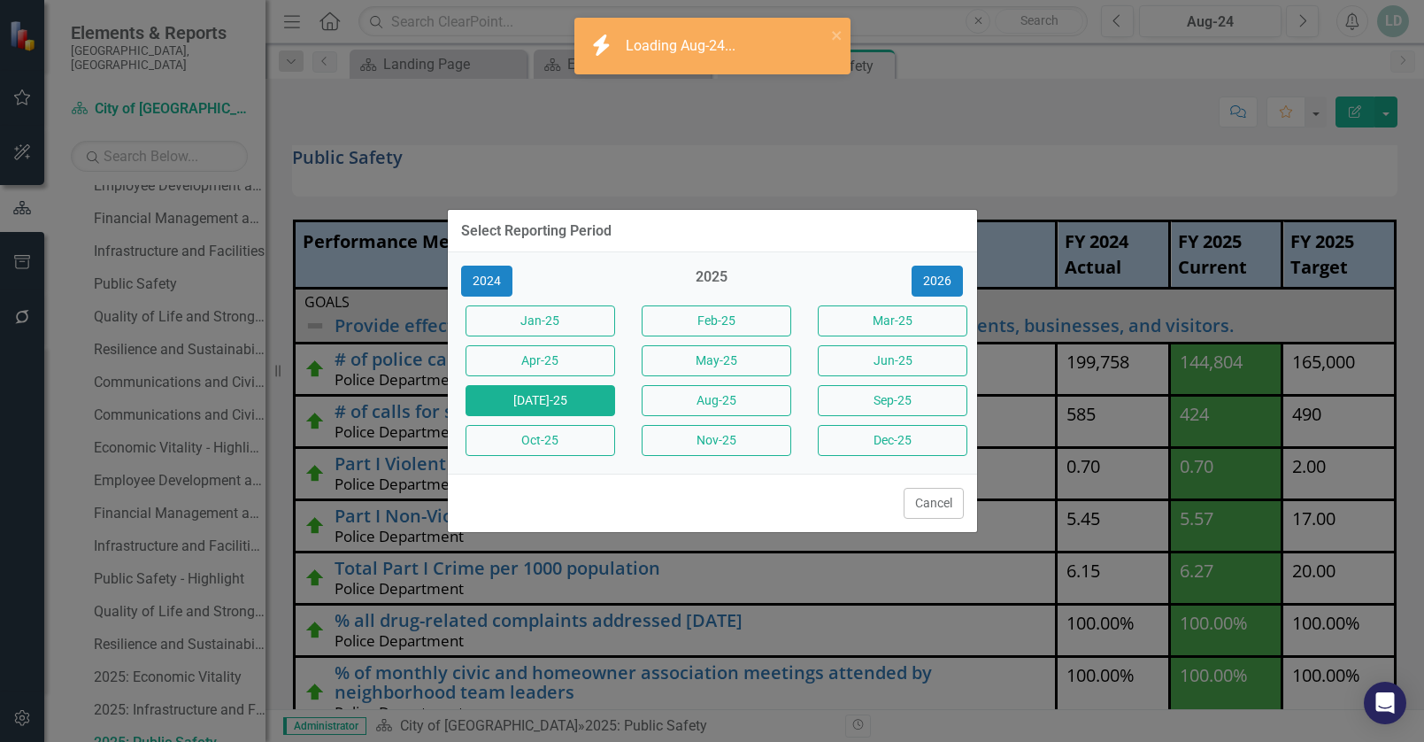
click at [596, 401] on button "[DATE]-25" at bounding box center [541, 400] width 150 height 31
